Goal: Task Accomplishment & Management: Manage account settings

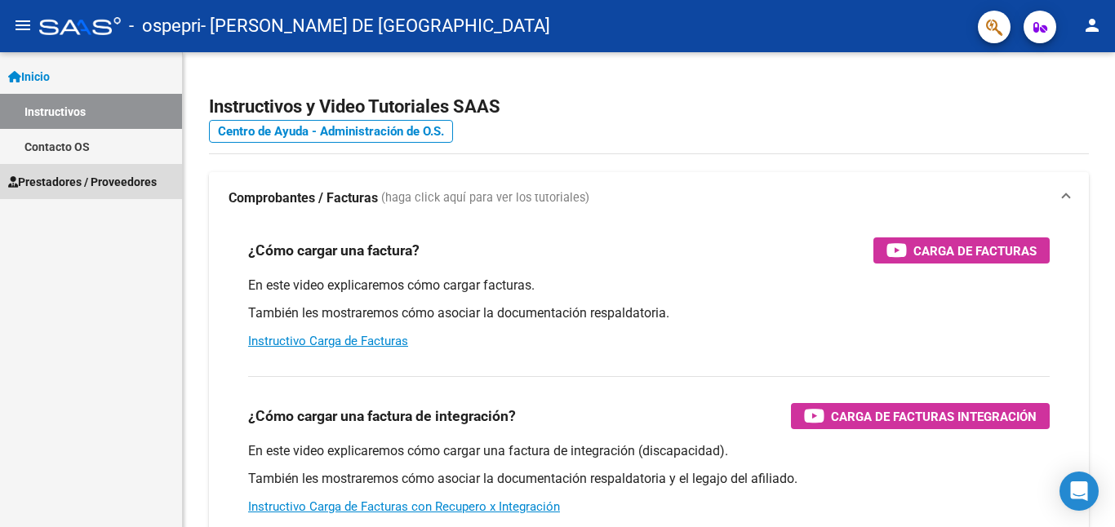
click at [38, 180] on span "Prestadores / Proveedores" at bounding box center [82, 182] width 149 height 18
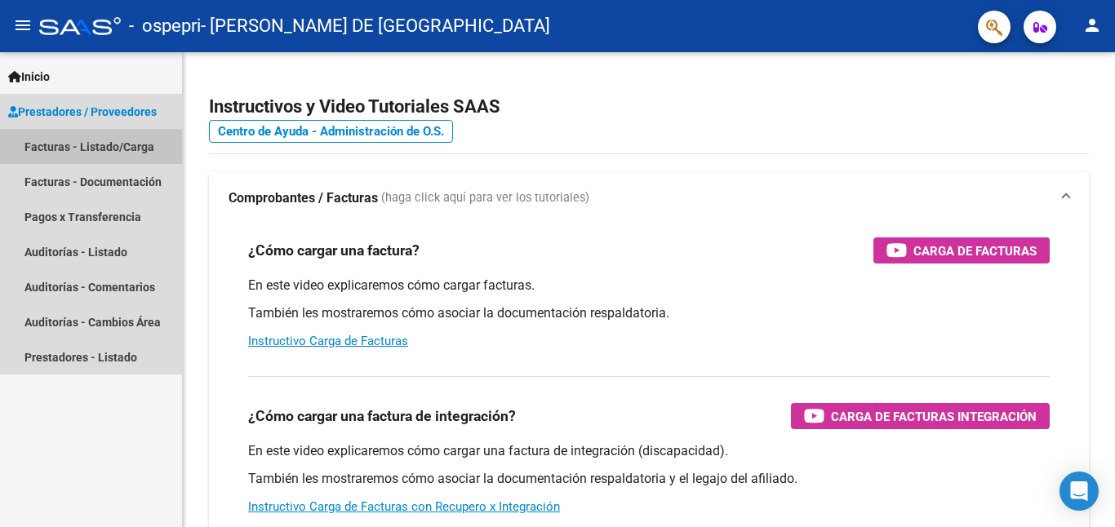
click at [99, 136] on link "Facturas - Listado/Carga" at bounding box center [91, 146] width 182 height 35
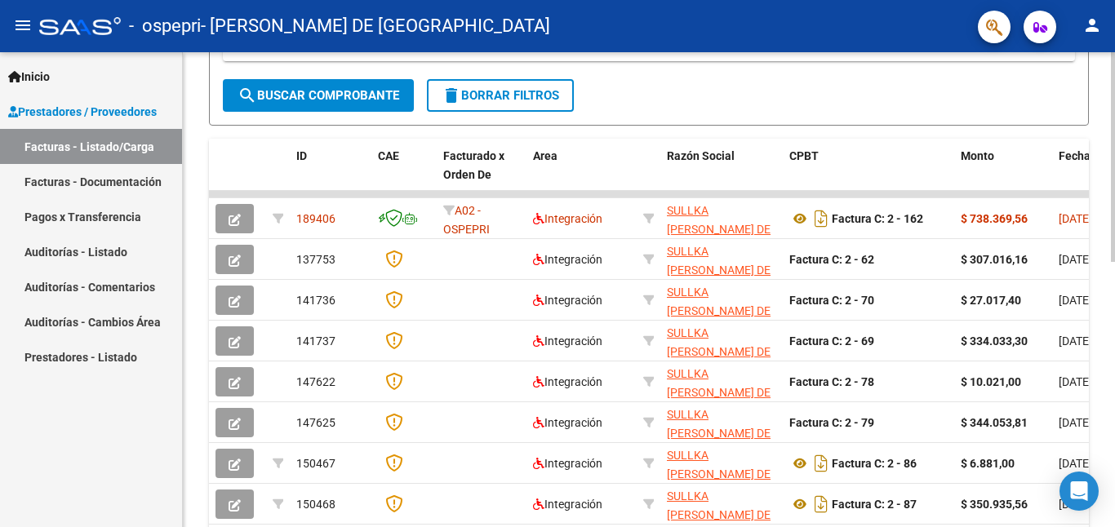
scroll to position [602, 0]
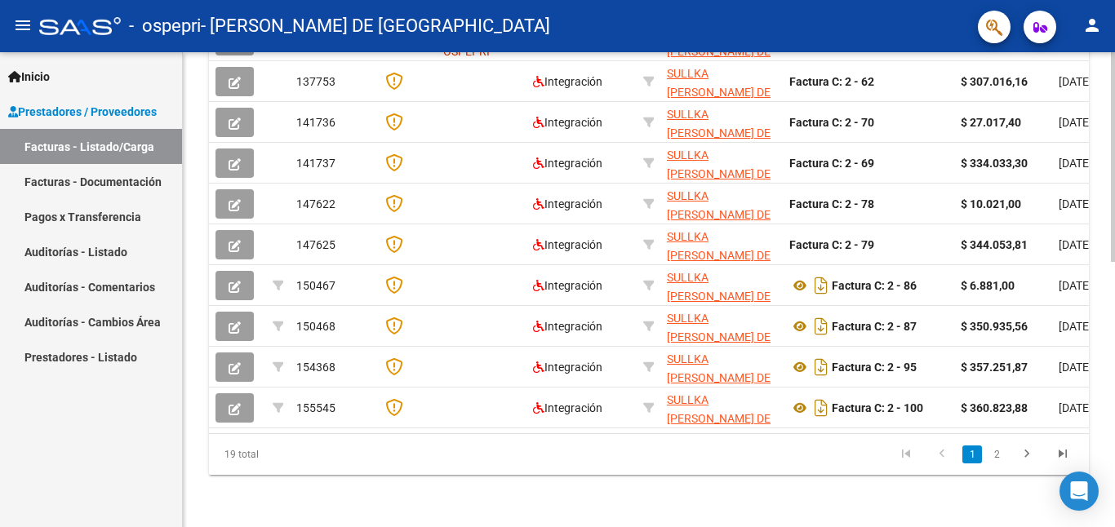
click at [1032, 526] on html "menu - ospepri - SULLKA [PERSON_NAME] DE [GEOGRAPHIC_DATA] person Inicio Instru…" at bounding box center [557, 263] width 1115 height 527
drag, startPoint x: 300, startPoint y: 435, endPoint x: 424, endPoint y: 443, distance: 124.3
click at [424, 443] on div "19 total 1 2" at bounding box center [649, 454] width 880 height 41
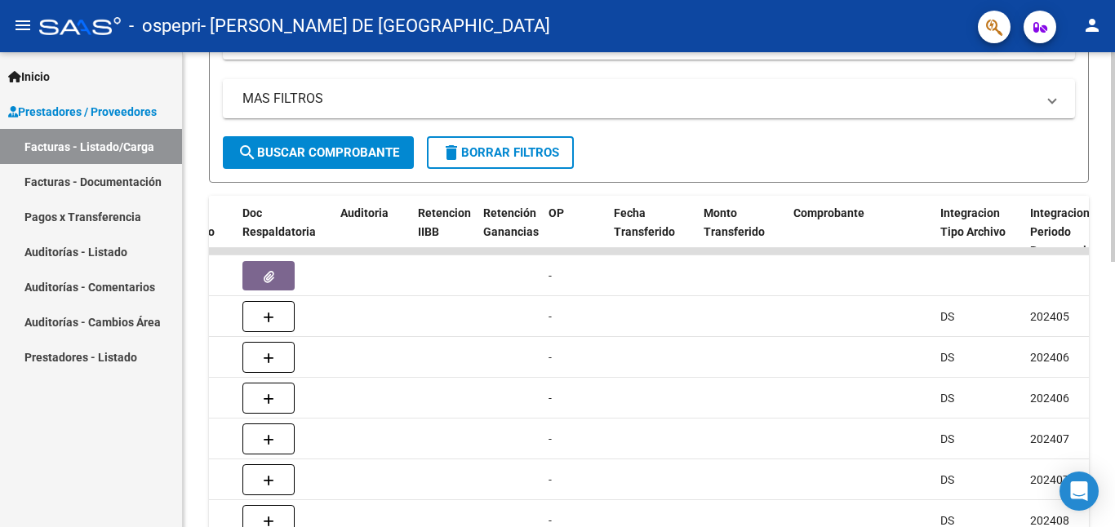
scroll to position [356, 0]
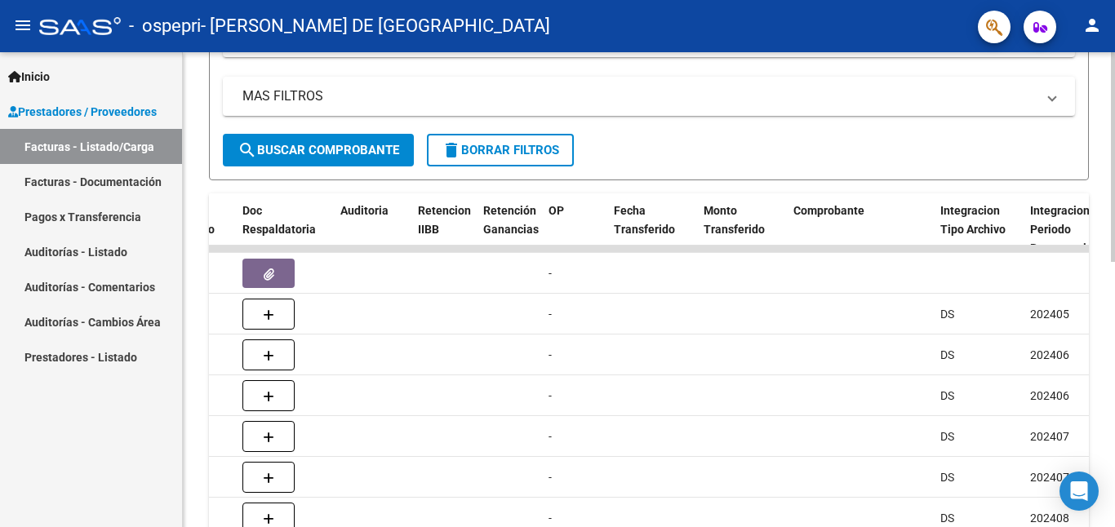
click at [1102, 247] on div "Video tutorial PRESTADORES -> Listado de CPBTs Emitidos por Prestadores / Prove…" at bounding box center [651, 227] width 936 height 1063
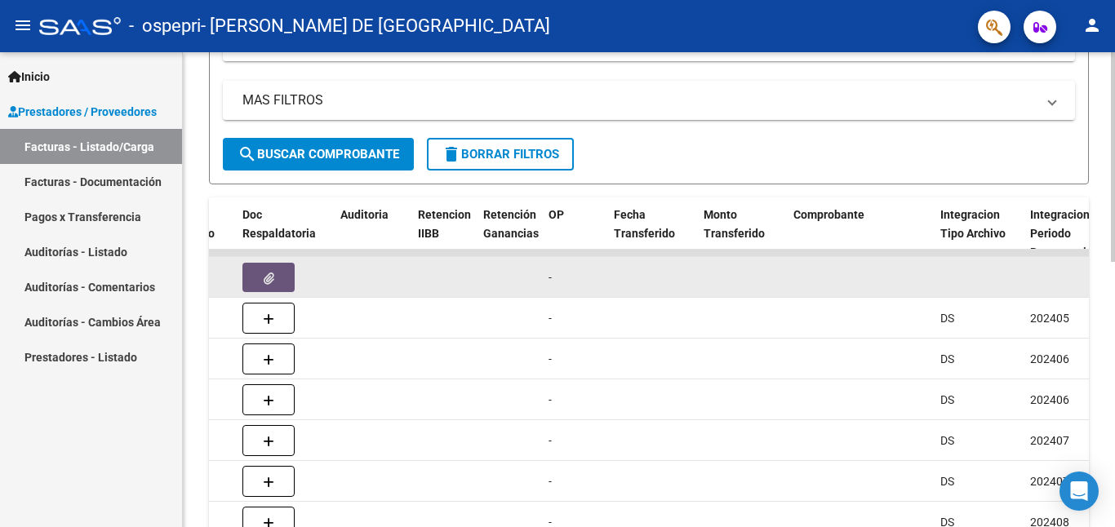
click at [267, 280] on icon "button" at bounding box center [269, 279] width 11 height 12
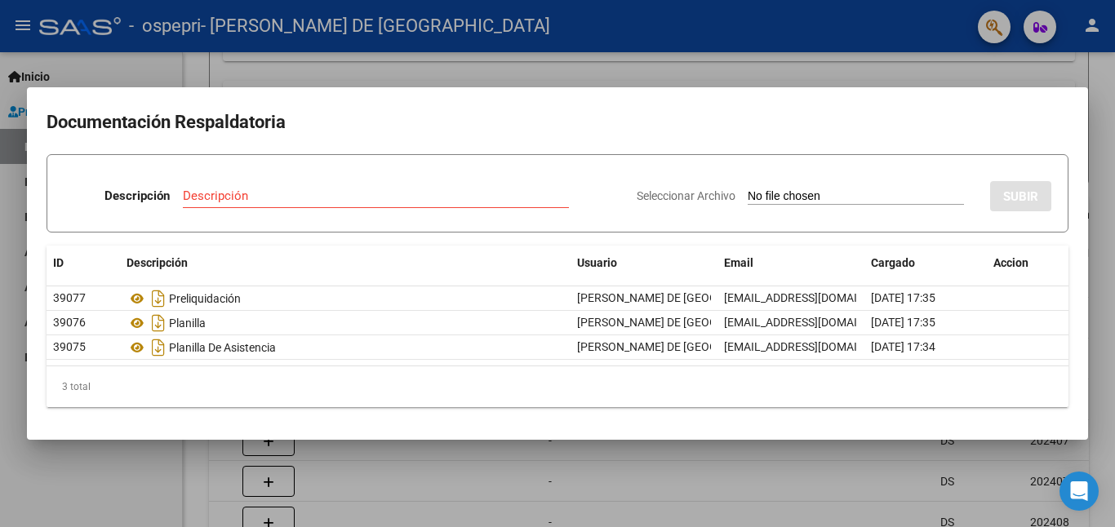
click at [1102, 161] on div at bounding box center [557, 263] width 1115 height 527
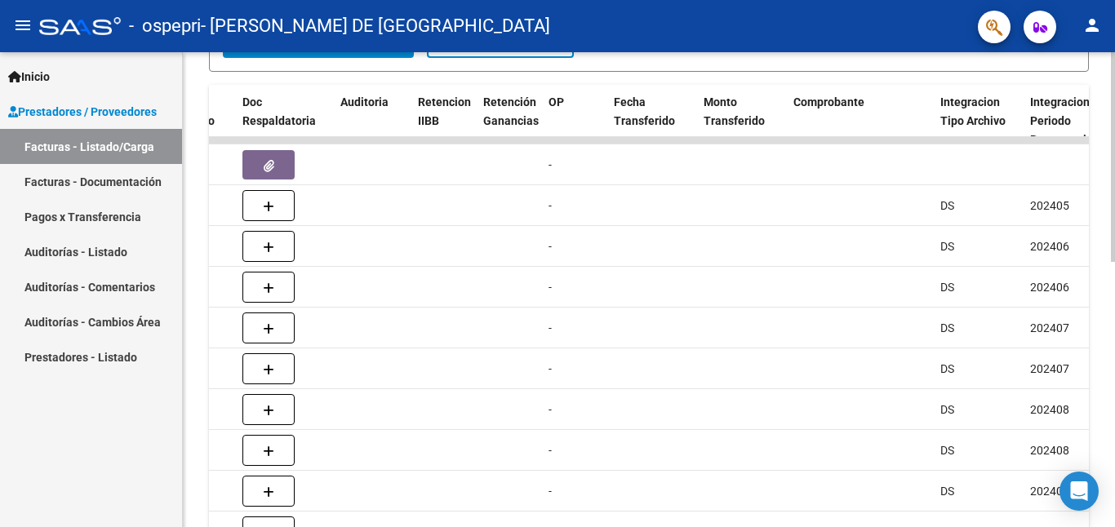
scroll to position [602, 0]
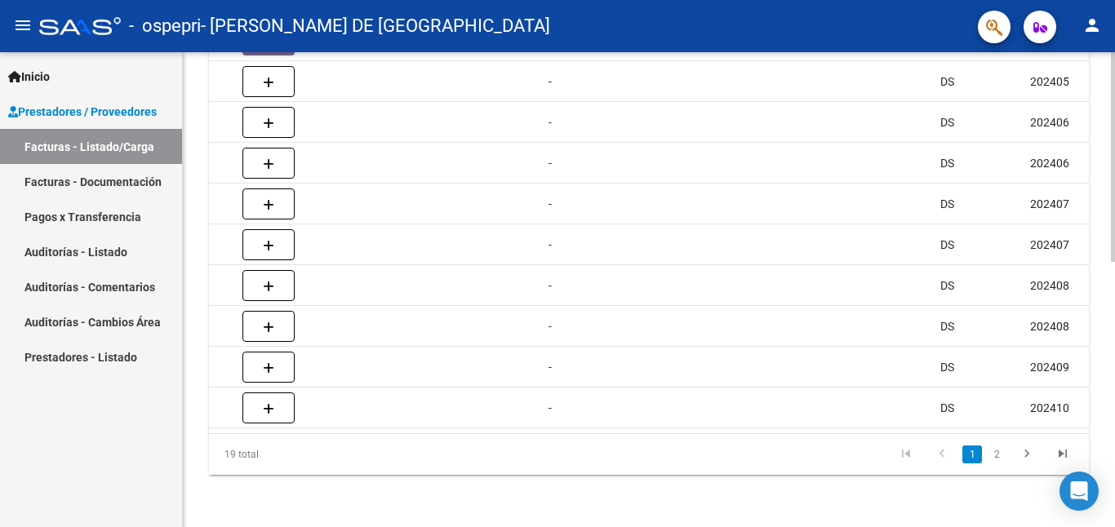
click at [1102, 413] on div at bounding box center [1113, 422] width 4 height 210
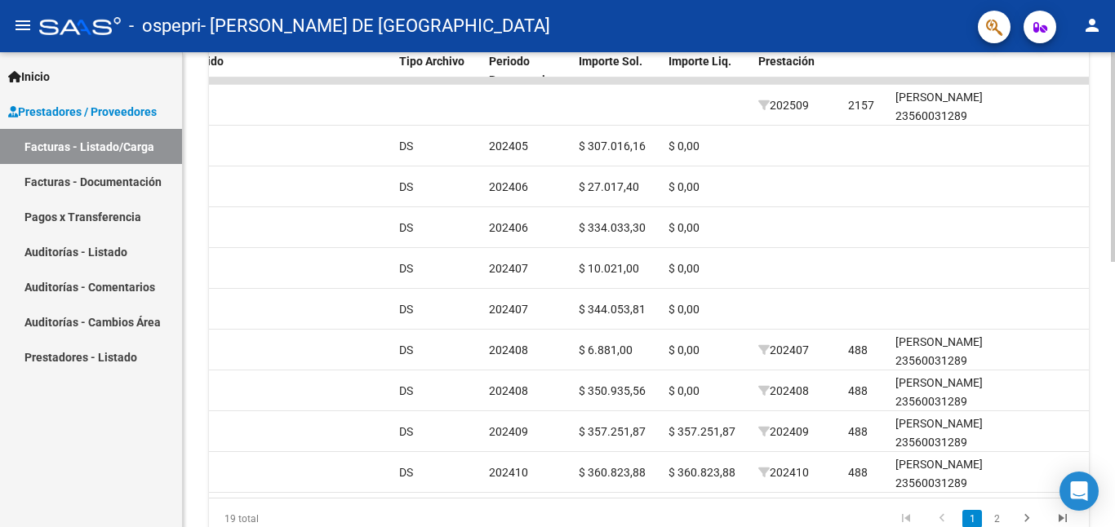
scroll to position [530, 0]
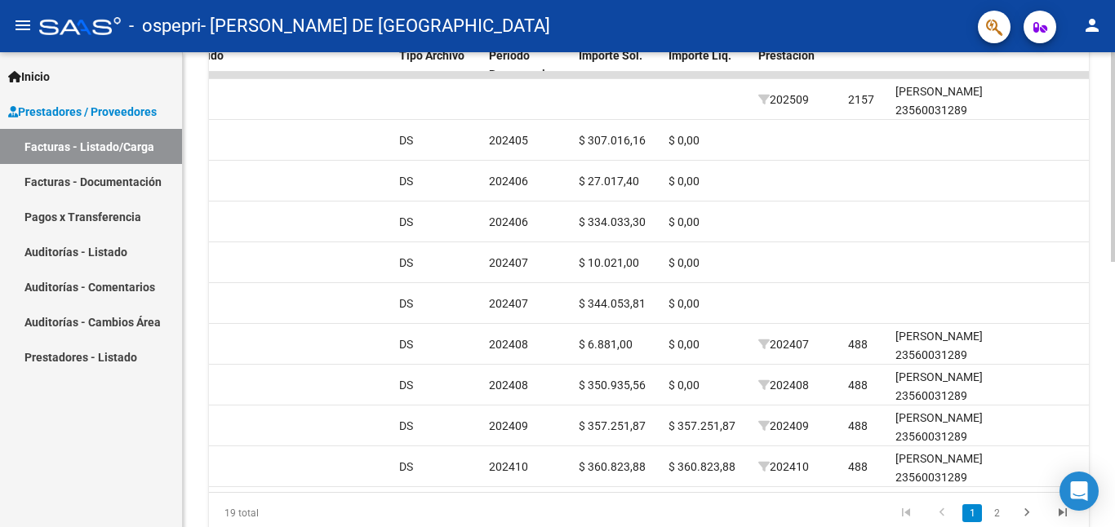
click at [1102, 338] on div "Video tutorial PRESTADORES -> Listado de CPBTs Emitidos por Prestadores / Prove…" at bounding box center [651, 54] width 936 height 1063
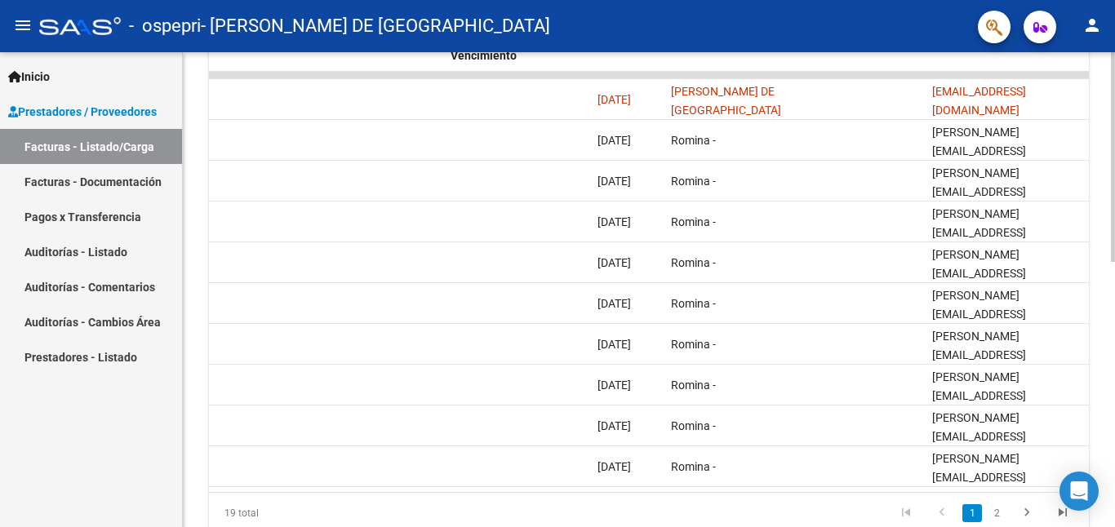
scroll to position [602, 0]
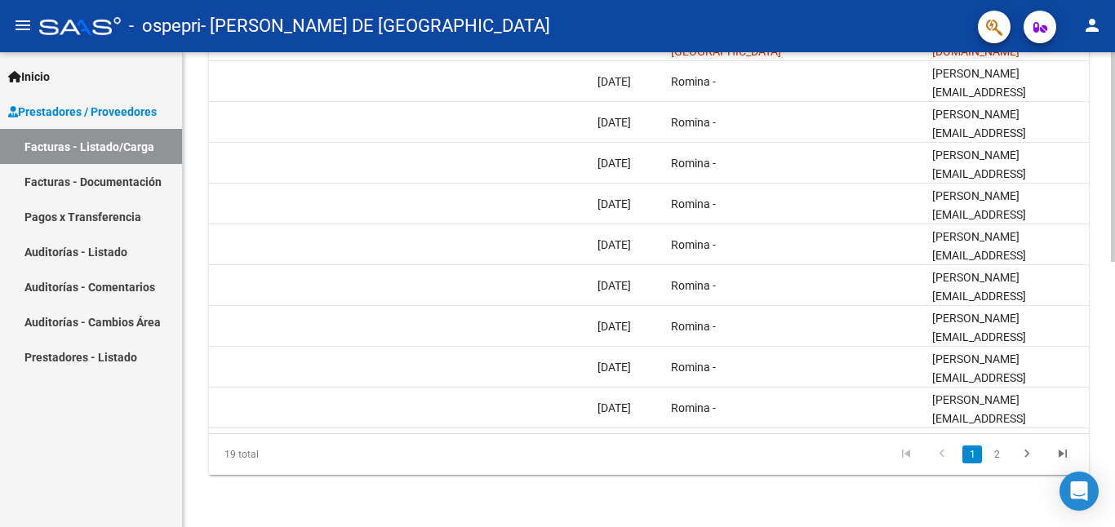
click at [1102, 416] on div at bounding box center [1113, 422] width 4 height 210
click at [1004, 455] on link "2" at bounding box center [997, 455] width 20 height 18
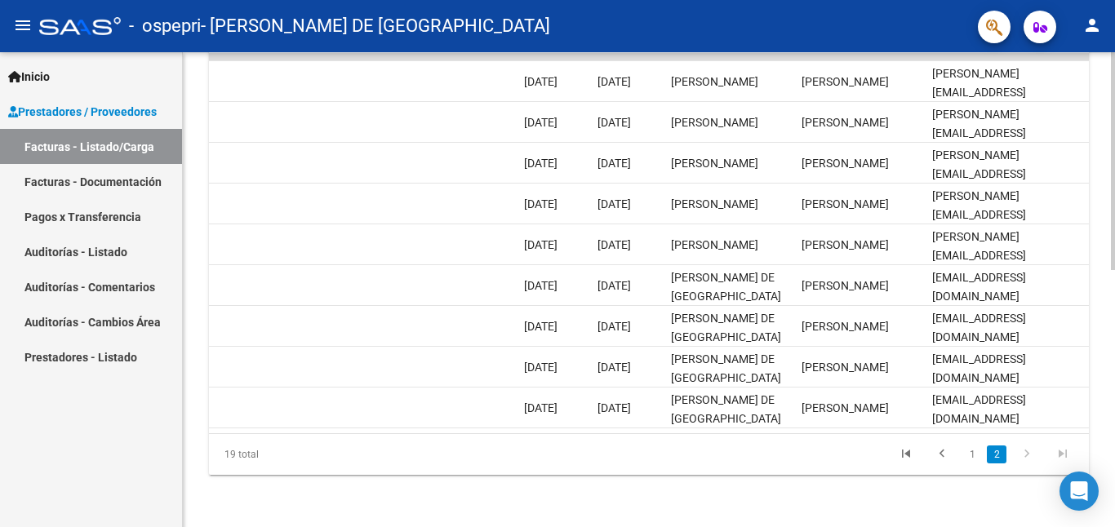
scroll to position [561, 0]
click at [1099, 389] on div "Video tutorial PRESTADORES -> Listado de CPBTs Emitidos por Prestadores / Prove…" at bounding box center [651, 16] width 936 height 1023
click at [1102, 380] on div "Video tutorial PRESTADORES -> Listado de CPBTs Emitidos por Prestadores / Prove…" at bounding box center [651, 16] width 936 height 1023
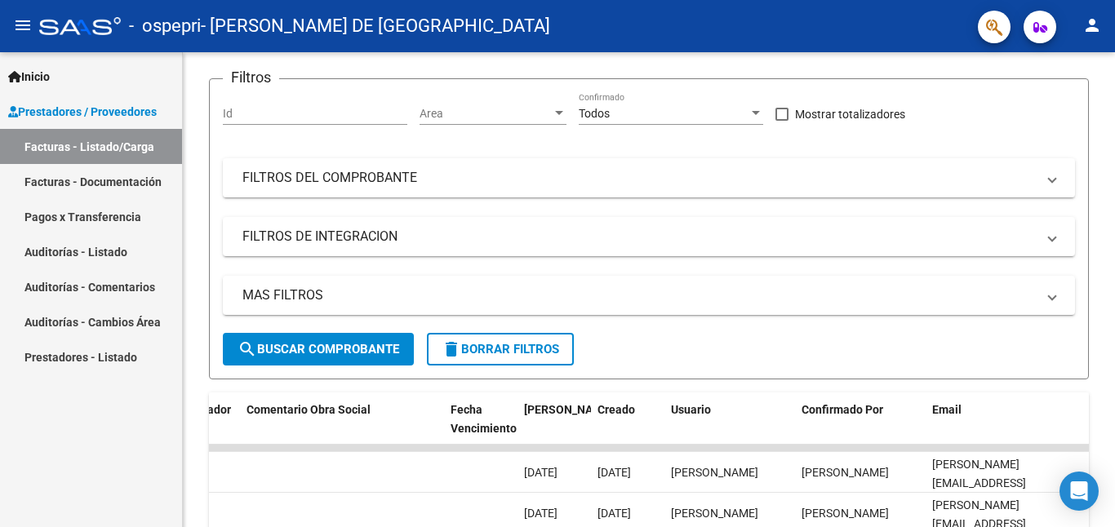
scroll to position [152, 0]
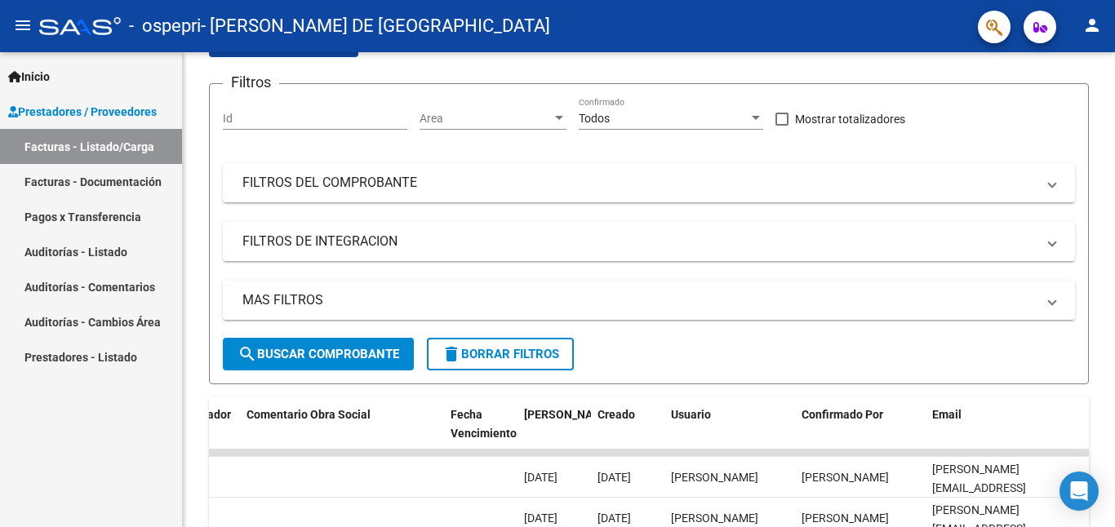
click at [1102, 224] on div "Video tutorial PRESTADORES -> Listado de CPBTs Emitidos por Prestadores / Prove…" at bounding box center [651, 411] width 936 height 1023
